Goal: Register for event/course

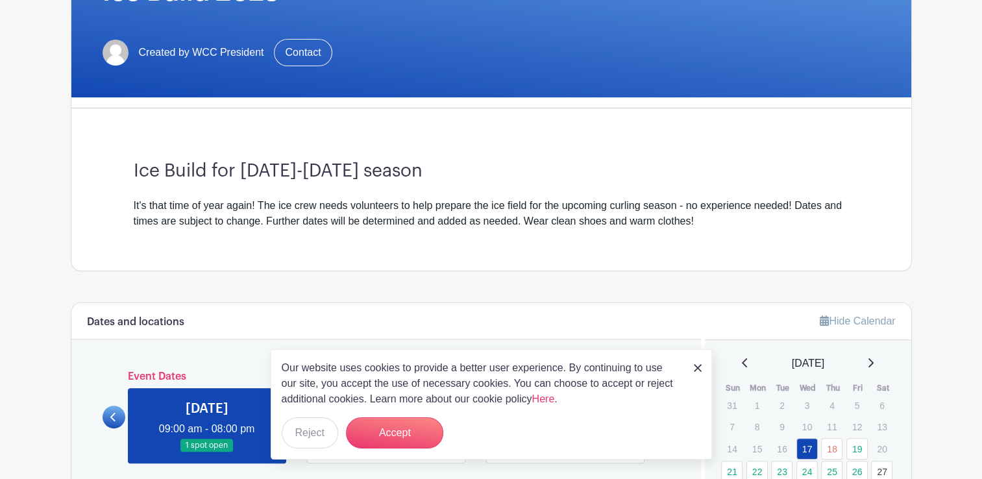
scroll to position [277, 0]
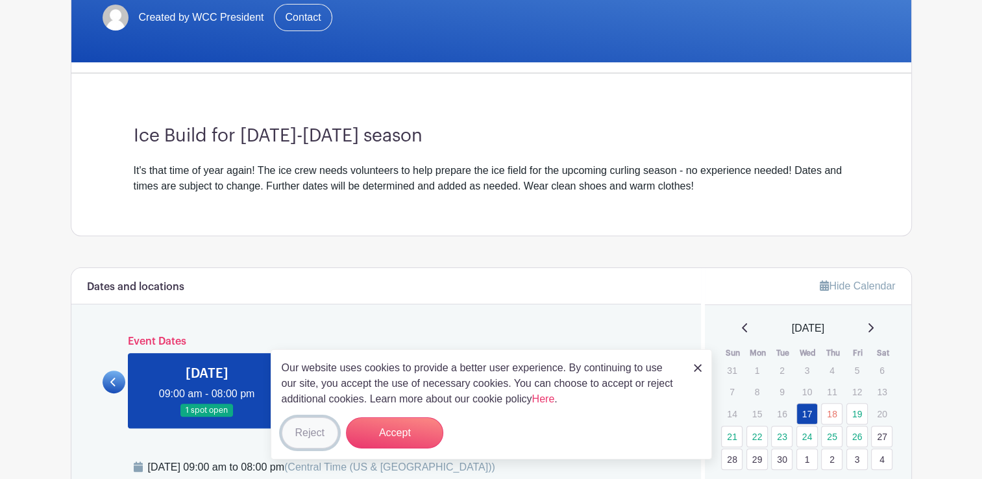
click at [295, 429] on button "Reject" at bounding box center [310, 433] width 56 height 31
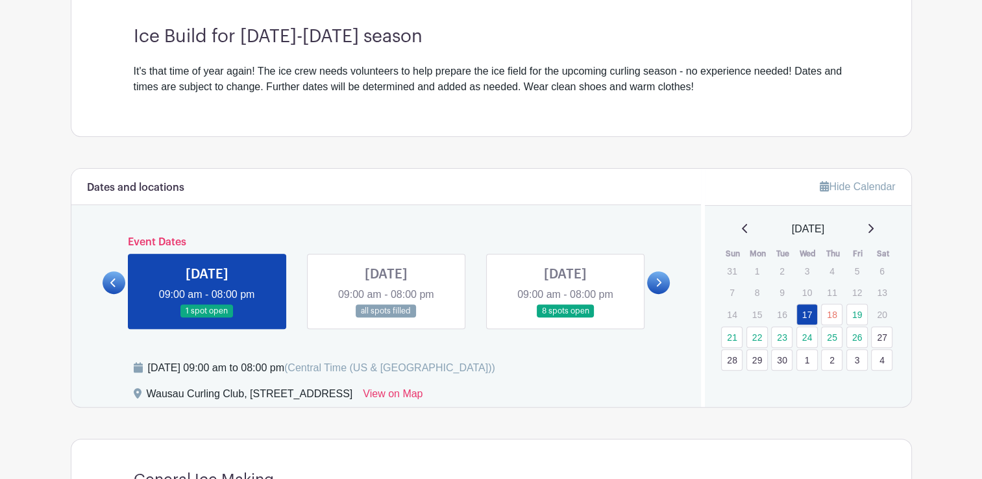
scroll to position [381, 0]
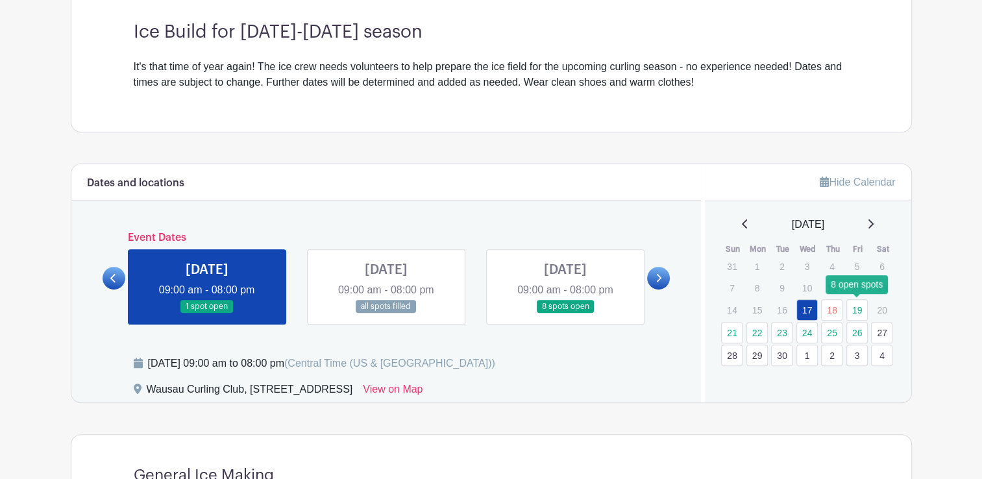
click at [860, 312] on link "19" at bounding box center [857, 309] width 21 height 21
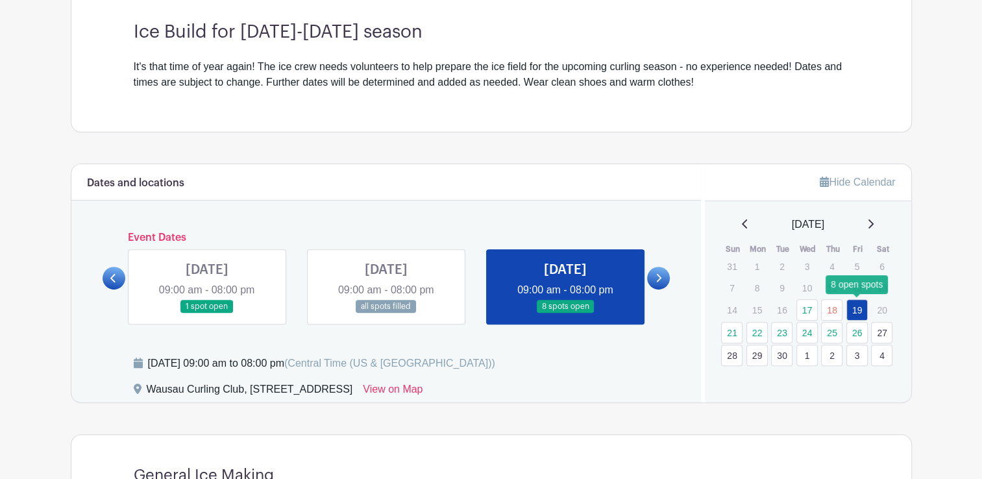
click at [860, 312] on link "19" at bounding box center [857, 309] width 21 height 21
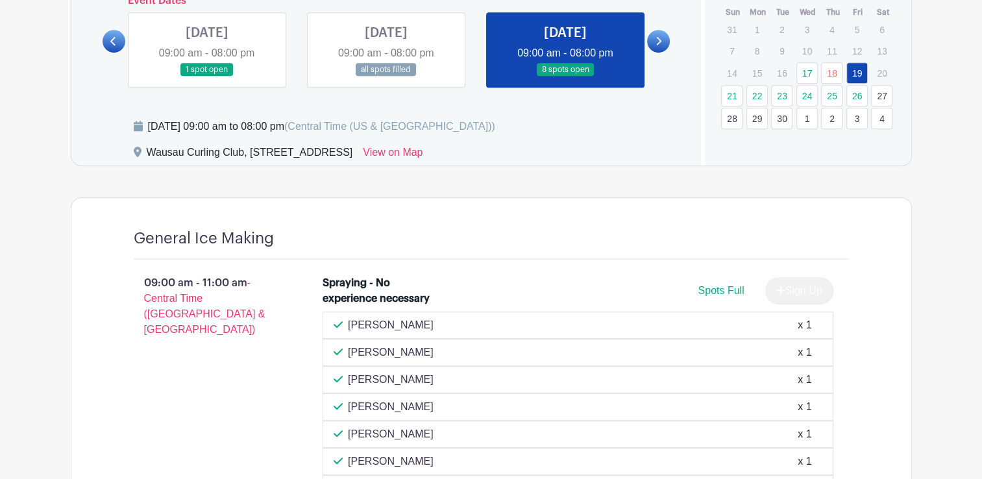
scroll to position [589, 0]
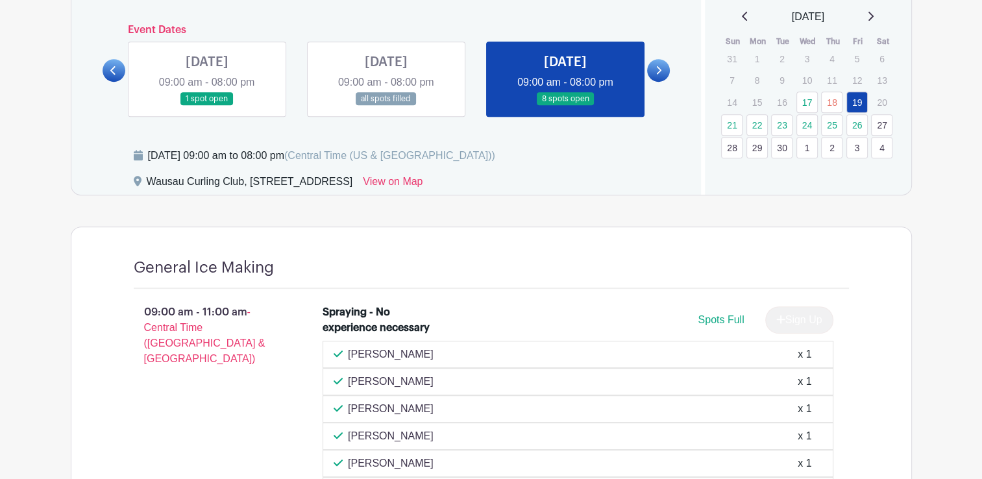
click at [386, 106] on link at bounding box center [386, 106] width 0 height 0
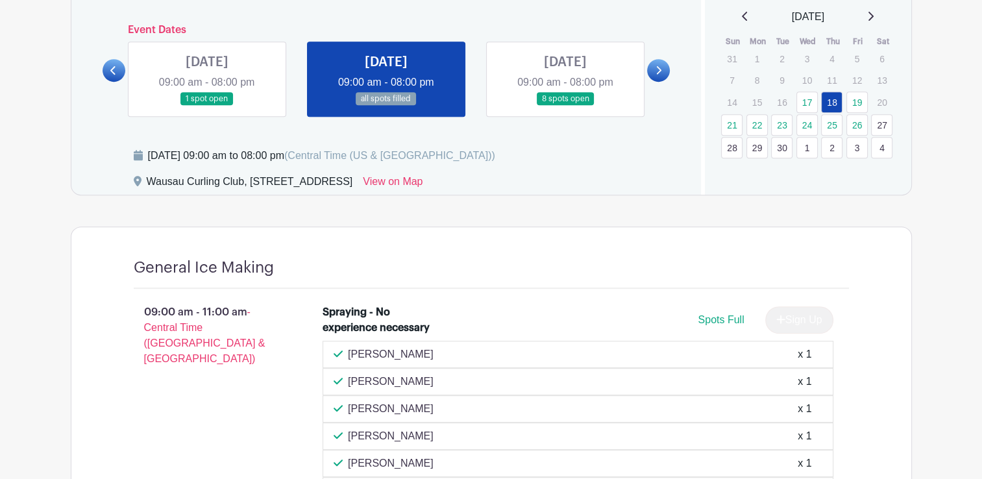
click at [386, 106] on link at bounding box center [386, 106] width 0 height 0
click at [808, 103] on link "17" at bounding box center [807, 102] width 21 height 21
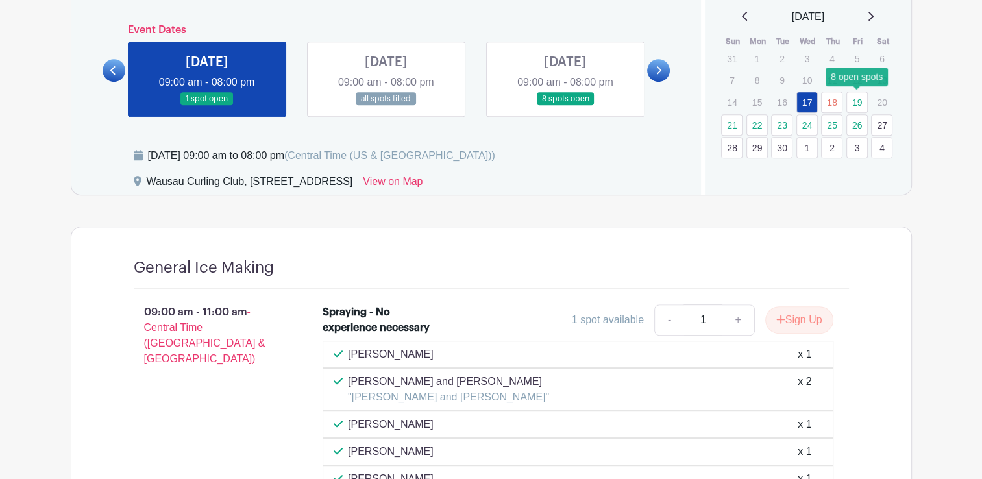
click at [861, 105] on link "19" at bounding box center [857, 102] width 21 height 21
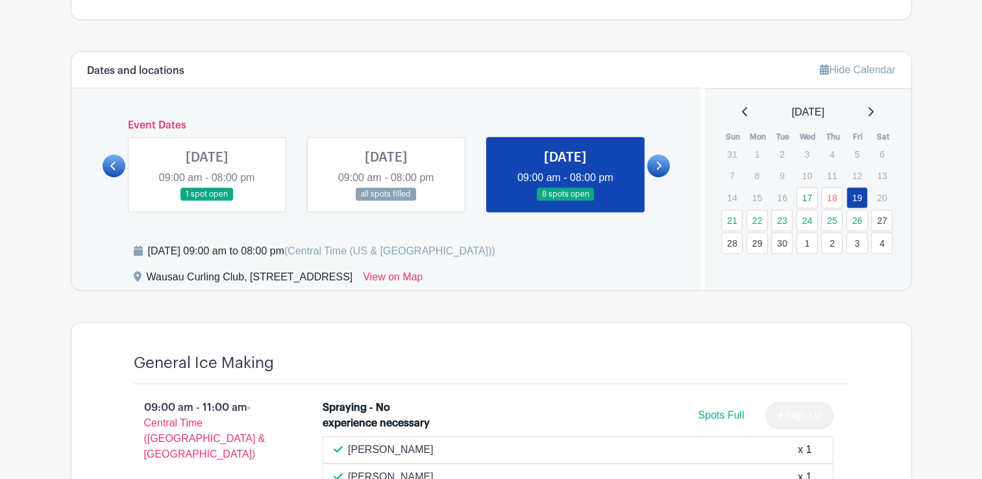
scroll to position [433, 0]
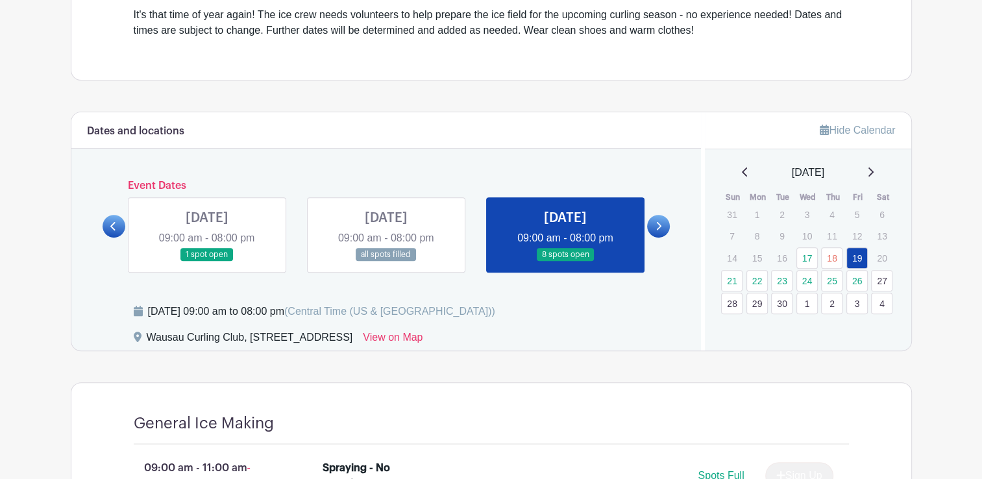
click at [207, 262] on link at bounding box center [207, 262] width 0 height 0
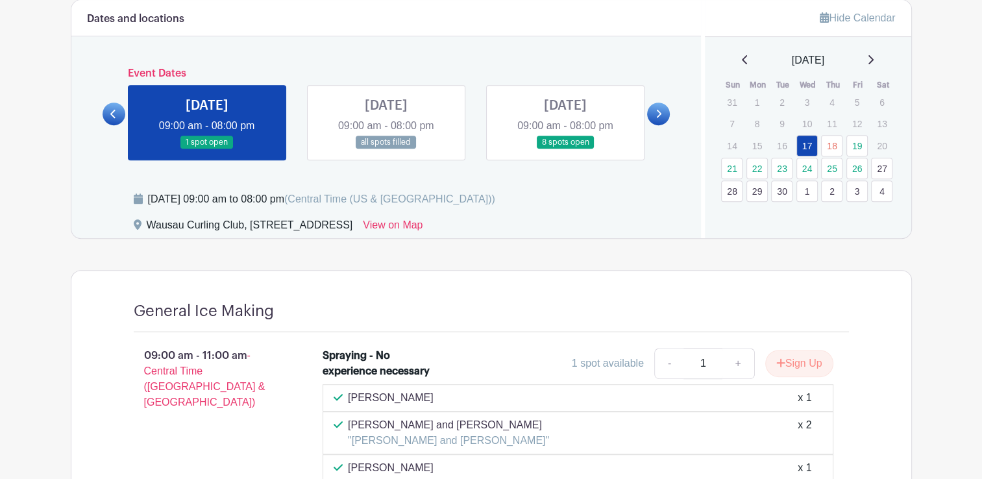
scroll to position [503, 0]
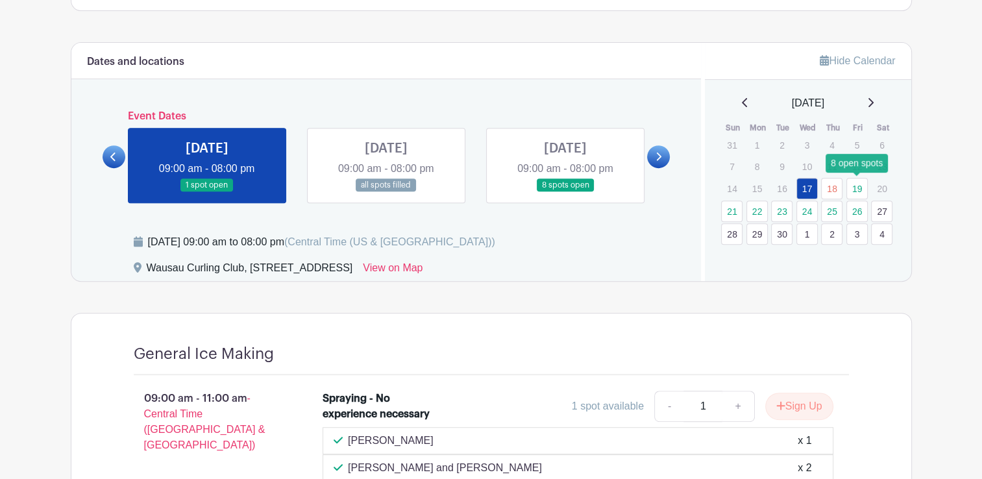
click at [858, 185] on link "19" at bounding box center [857, 188] width 21 height 21
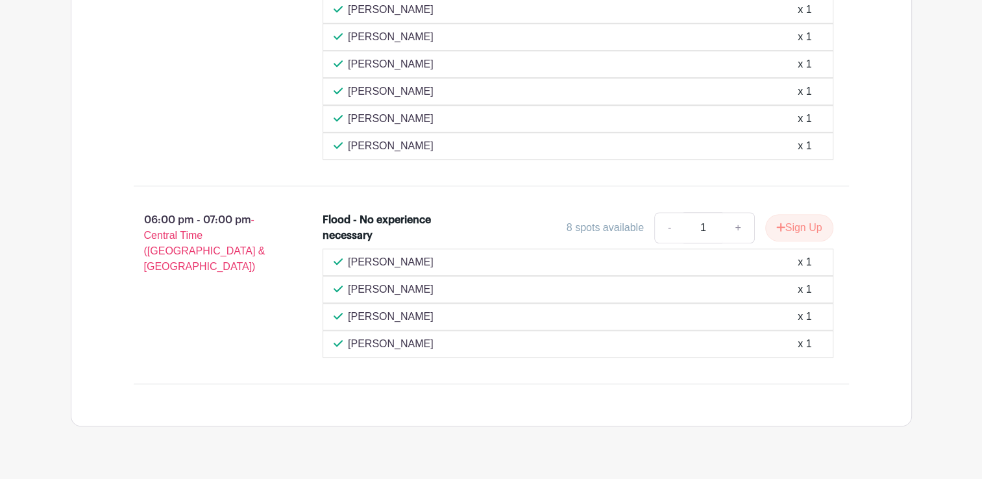
scroll to position [984, 0]
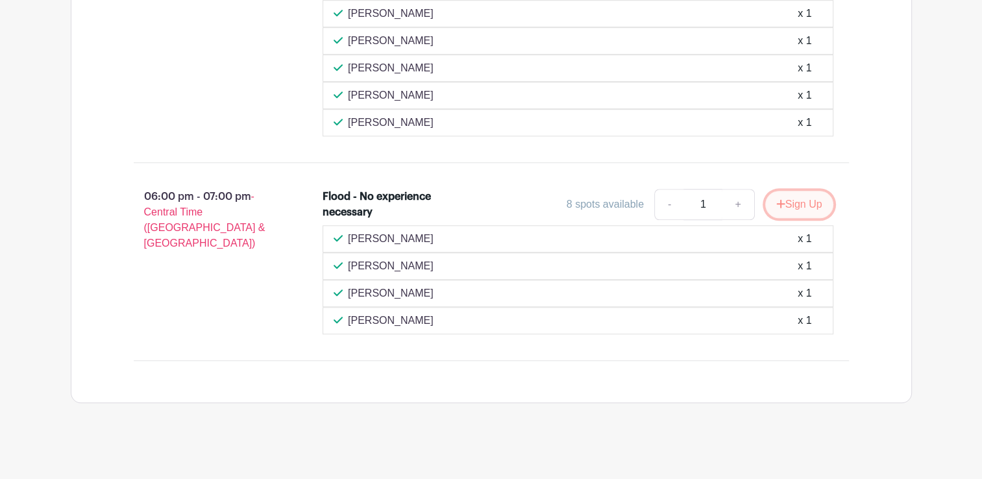
click at [796, 200] on button "Sign Up" at bounding box center [800, 204] width 68 height 27
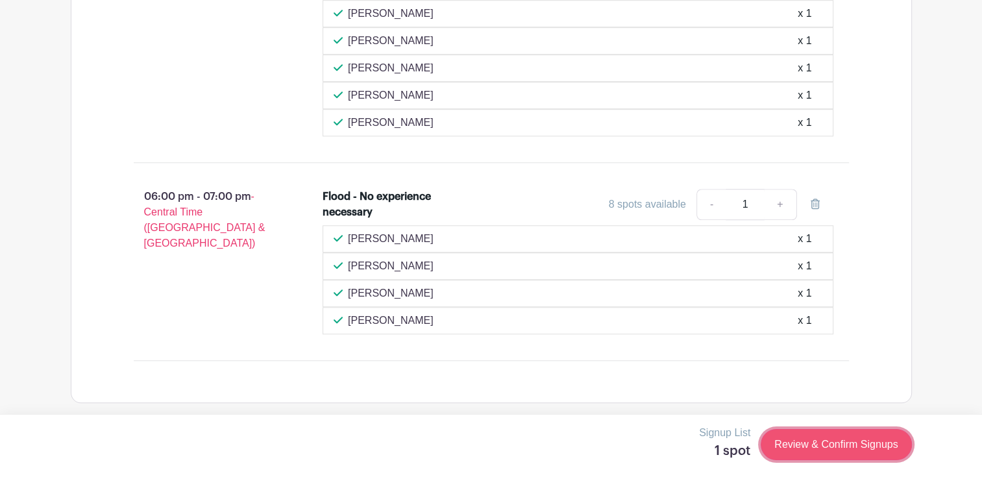
click at [782, 452] on link "Review & Confirm Signups" at bounding box center [836, 444] width 151 height 31
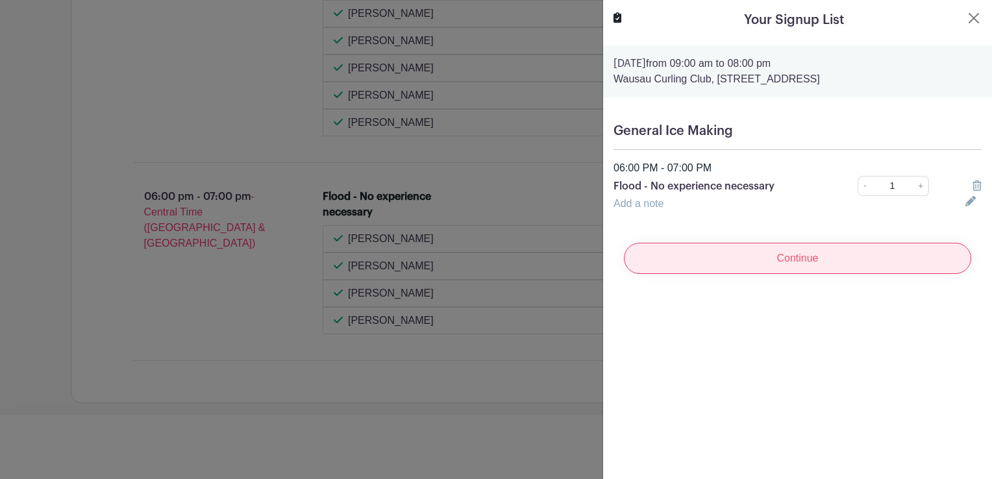
click at [729, 258] on input "Continue" at bounding box center [797, 258] width 347 height 31
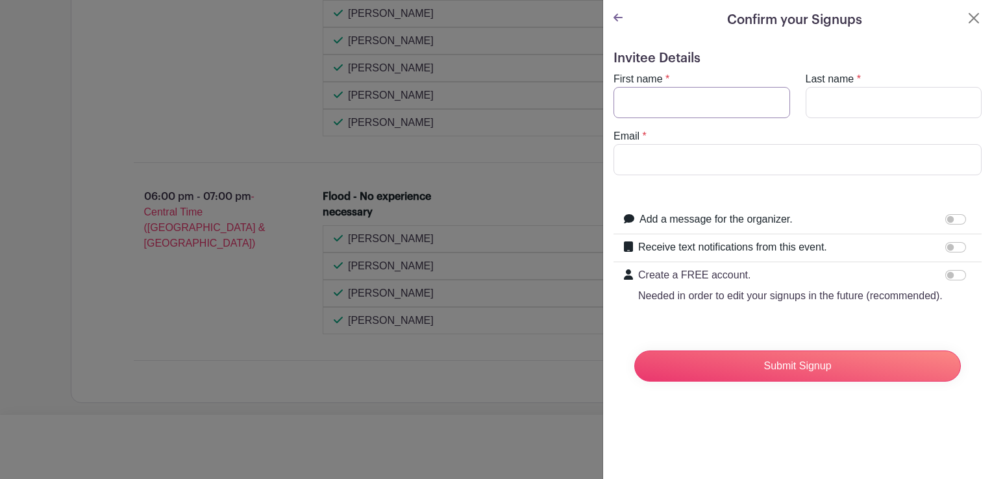
click at [704, 110] on input "First name" at bounding box center [702, 102] width 177 height 31
type input "Betty"
type input "Vogds"
type input "[EMAIL_ADDRESS][DOMAIN_NAME]"
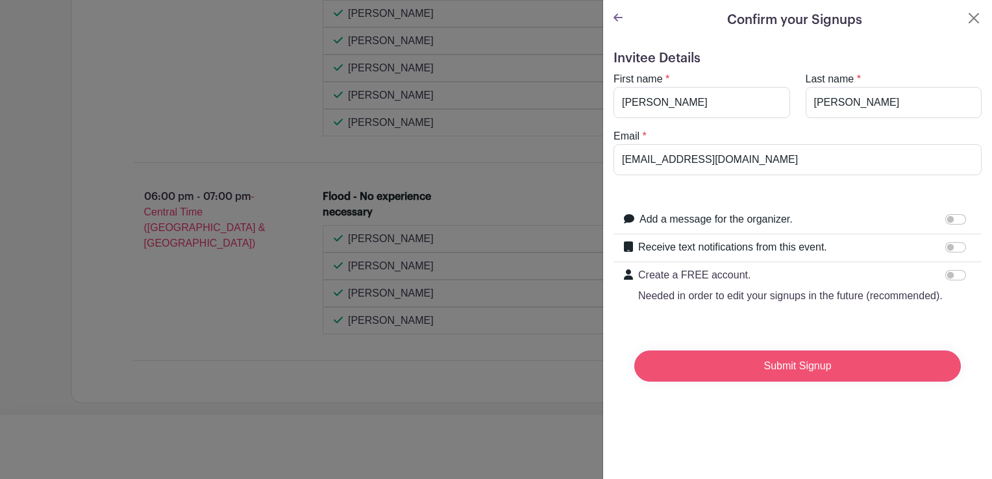
click at [711, 378] on input "Submit Signup" at bounding box center [797, 366] width 327 height 31
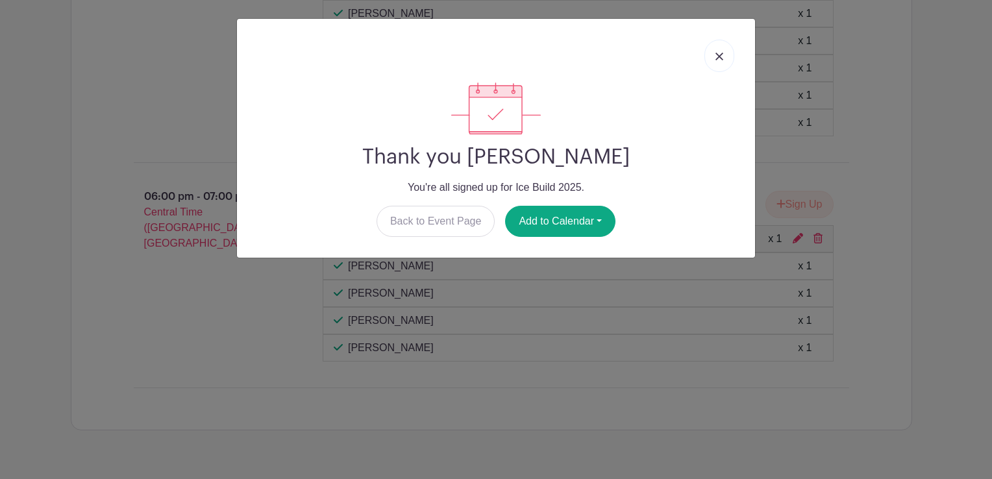
click at [721, 58] on img at bounding box center [720, 57] width 8 height 8
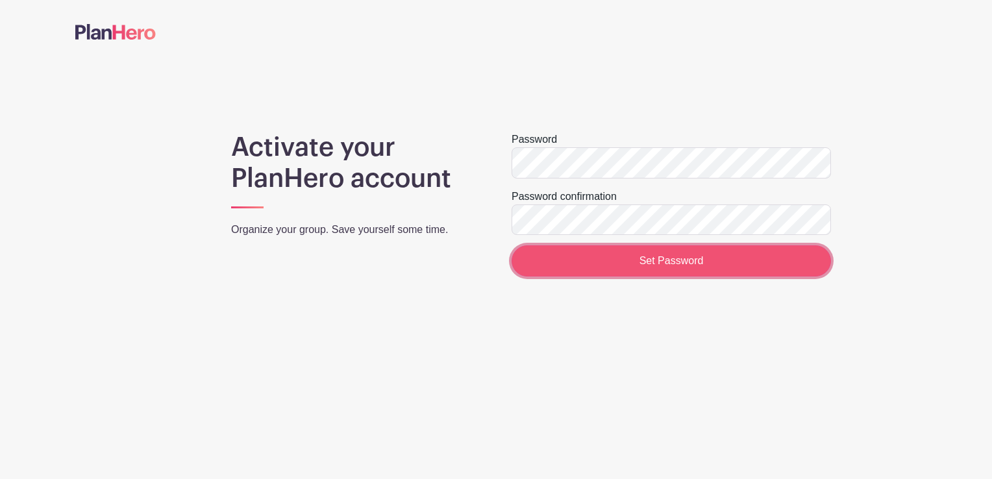
click at [650, 266] on input "Set Password" at bounding box center [671, 260] width 319 height 31
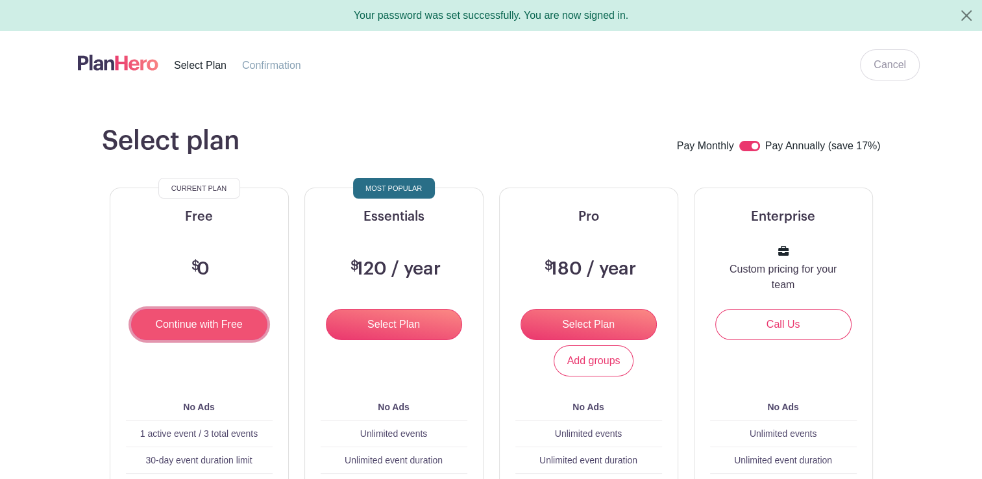
click at [196, 327] on input "Continue with Free" at bounding box center [199, 324] width 136 height 31
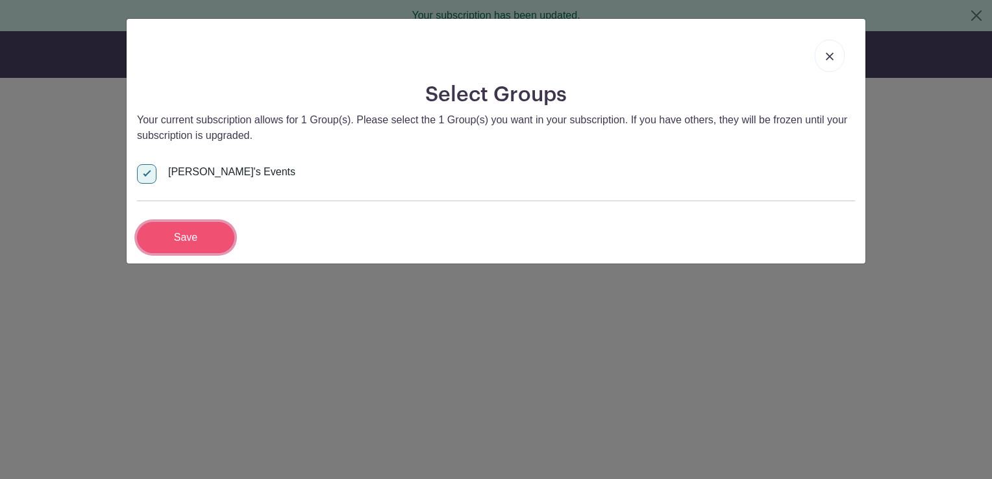
click at [206, 240] on input "Save" at bounding box center [185, 237] width 97 height 31
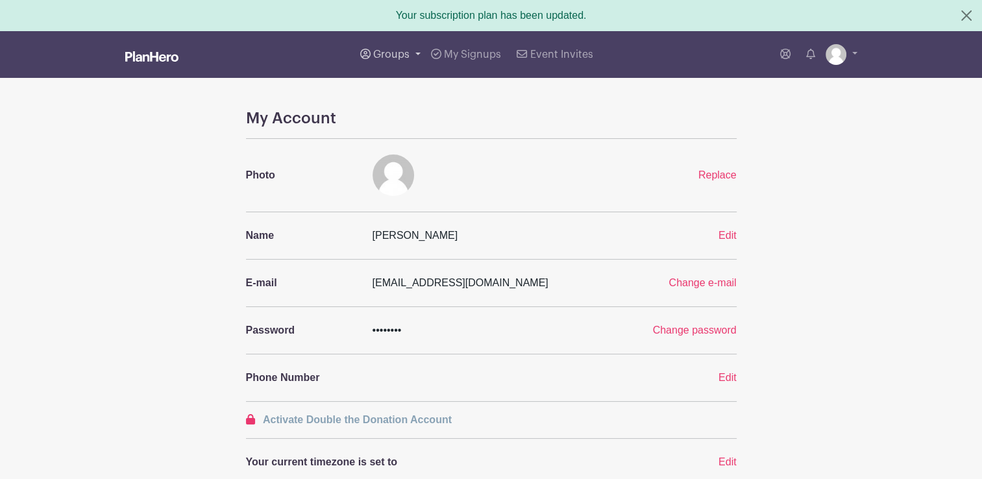
click at [397, 55] on span "Groups" at bounding box center [391, 54] width 36 height 10
click at [411, 150] on span "Wausau Curling" at bounding box center [424, 154] width 74 height 15
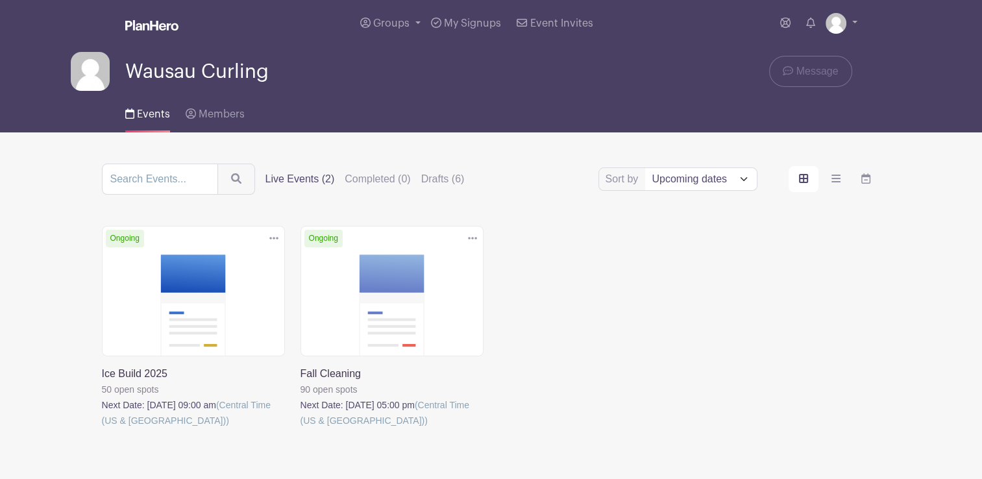
click at [102, 429] on link at bounding box center [102, 429] width 0 height 0
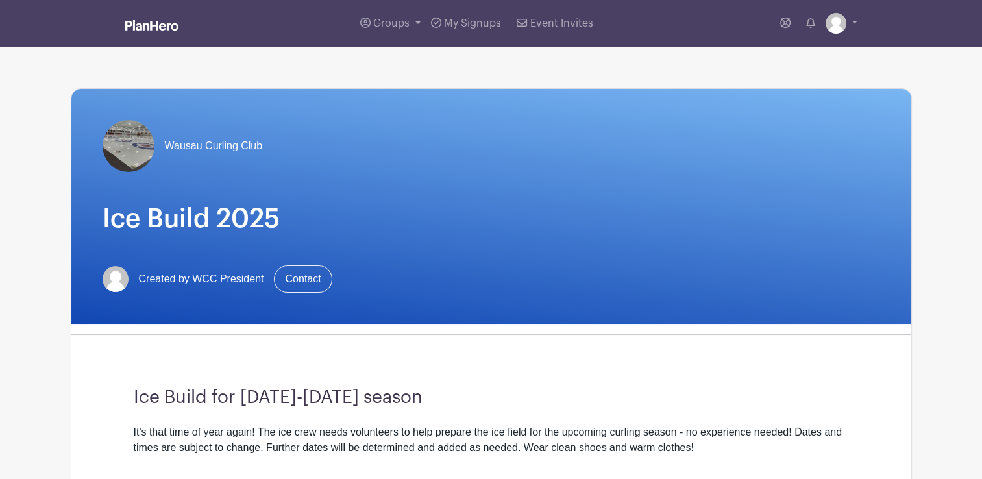
click at [153, 425] on div "It's that time of year again! The ice crew needs volunteers to help prepare the…" at bounding box center [492, 440] width 716 height 31
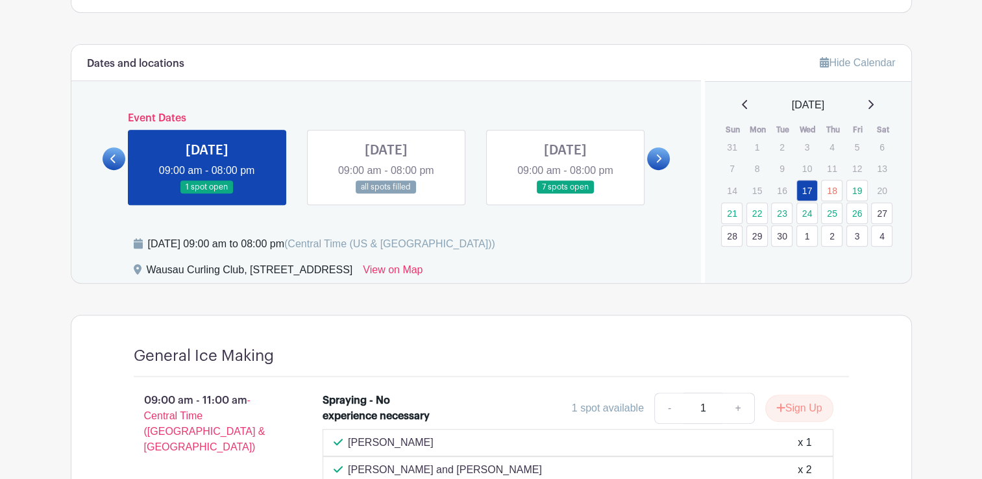
scroll to position [433, 0]
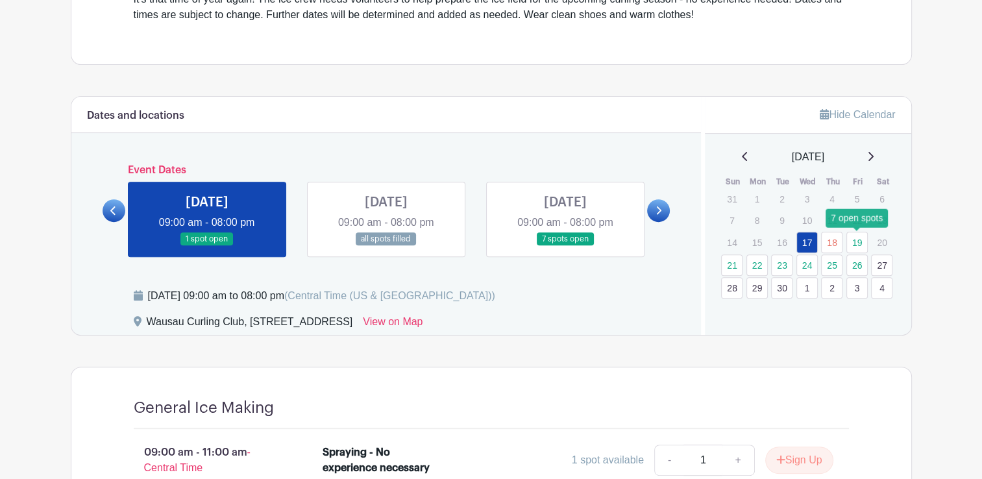
click at [855, 247] on link "19" at bounding box center [857, 242] width 21 height 21
click at [858, 239] on link "19" at bounding box center [857, 242] width 21 height 21
click at [859, 245] on link "19" at bounding box center [857, 242] width 21 height 21
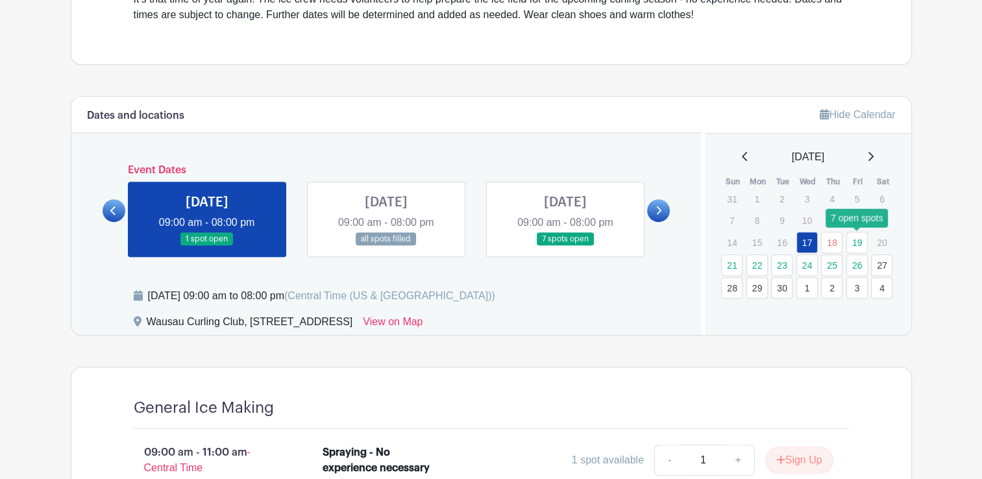
click at [859, 245] on link "19" at bounding box center [857, 242] width 21 height 21
click at [566, 246] on link at bounding box center [566, 246] width 0 height 0
drag, startPoint x: 612, startPoint y: 214, endPoint x: 562, endPoint y: 234, distance: 53.3
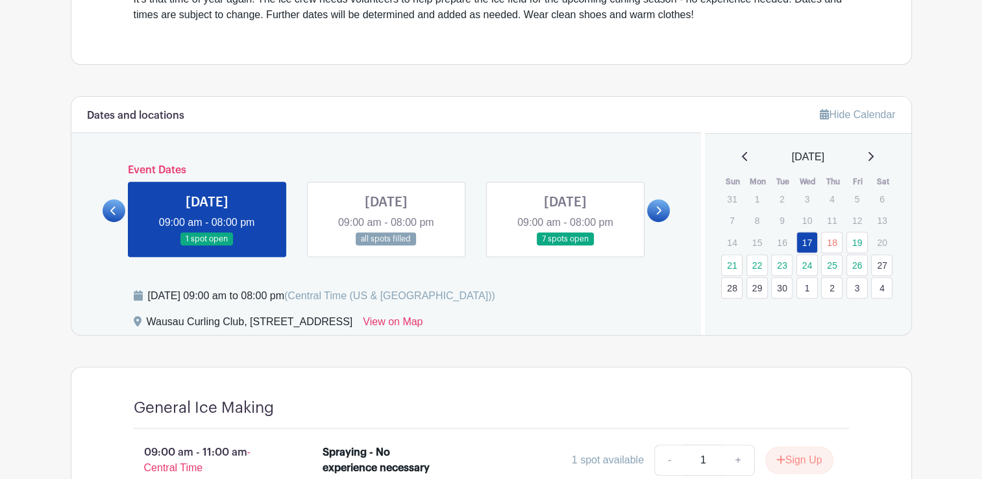
click at [566, 246] on link at bounding box center [566, 246] width 0 height 0
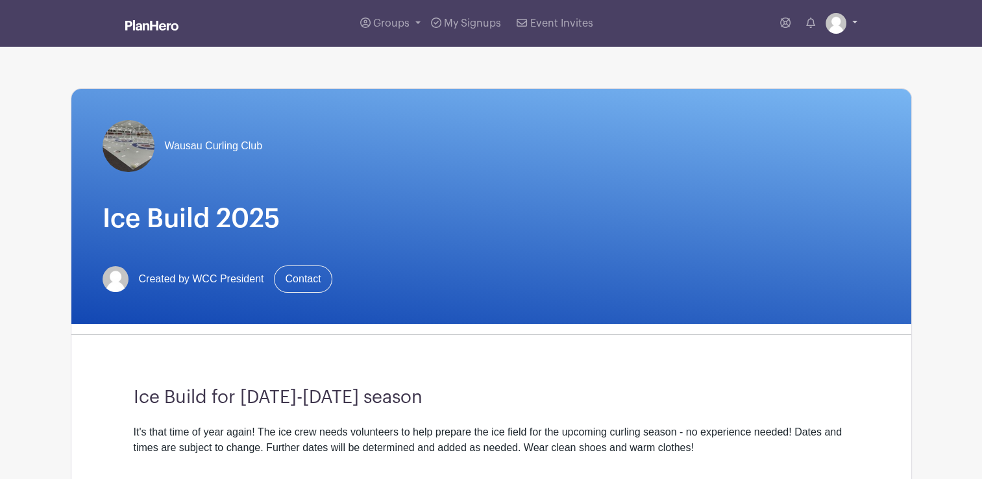
click at [854, 22] on link at bounding box center [842, 23] width 32 height 21
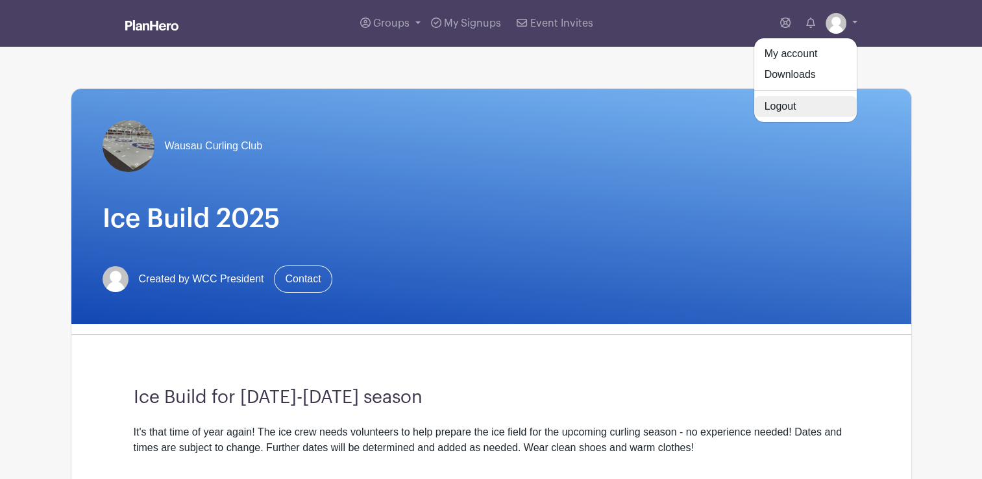
click at [795, 102] on link "Logout" at bounding box center [806, 106] width 103 height 21
